Goal: Task Accomplishment & Management: Manage account settings

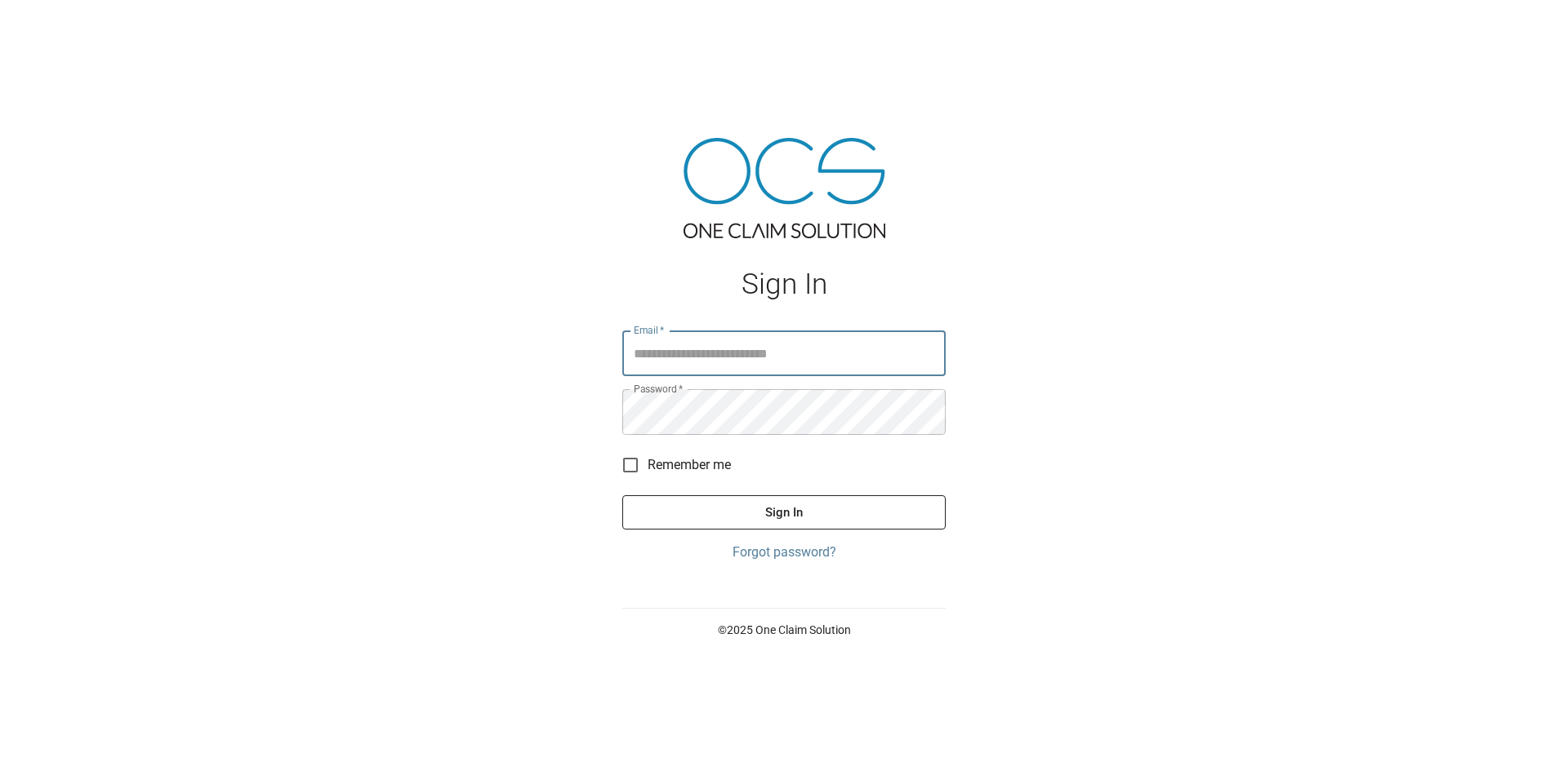
click at [718, 340] on input "Email   *" at bounding box center [783, 352] width 324 height 46
type input "**********"
click at [823, 520] on button "Sign In" at bounding box center [783, 512] width 324 height 34
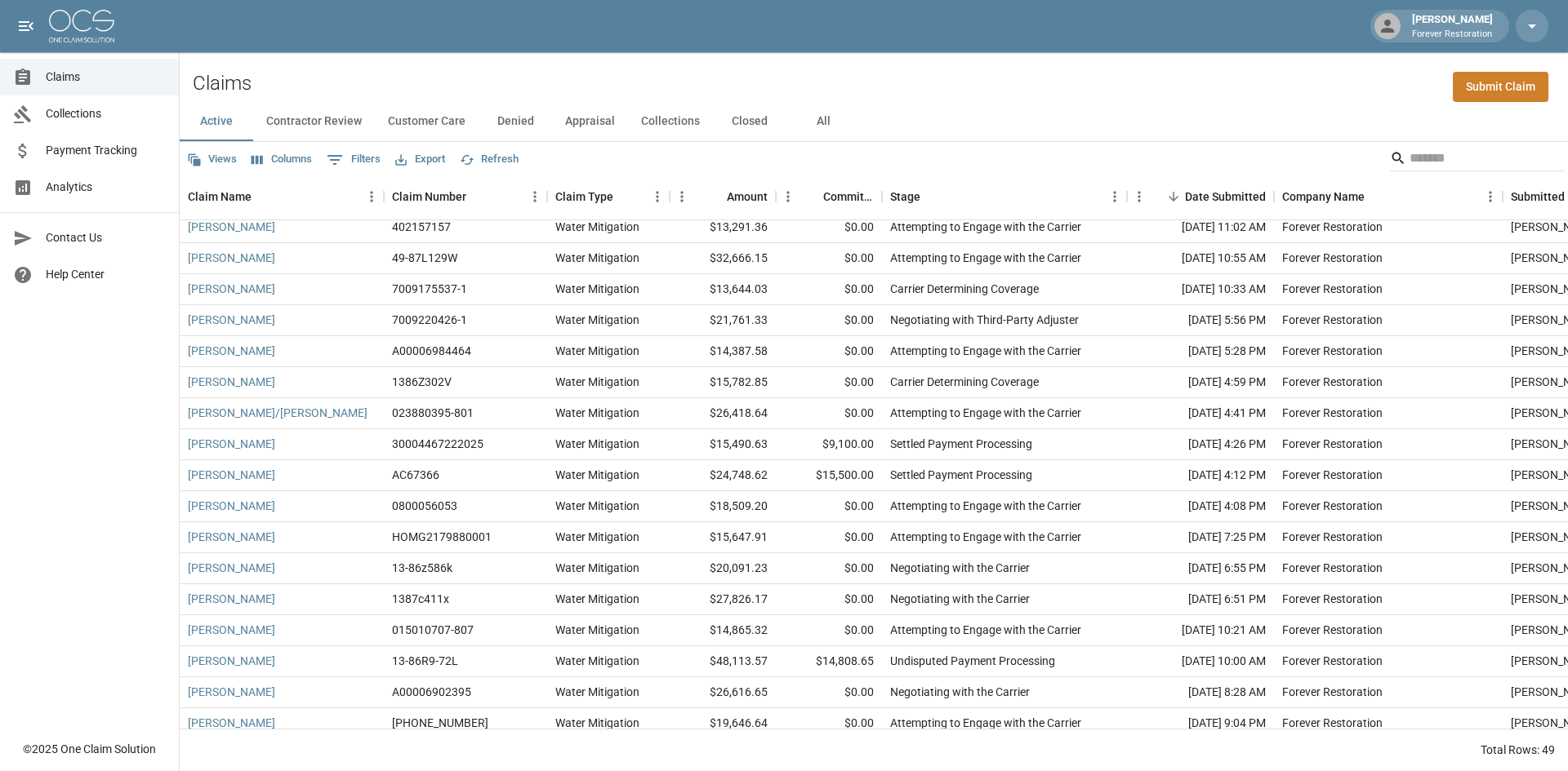
scroll to position [245, 0]
